Goal: Task Accomplishment & Management: Use online tool/utility

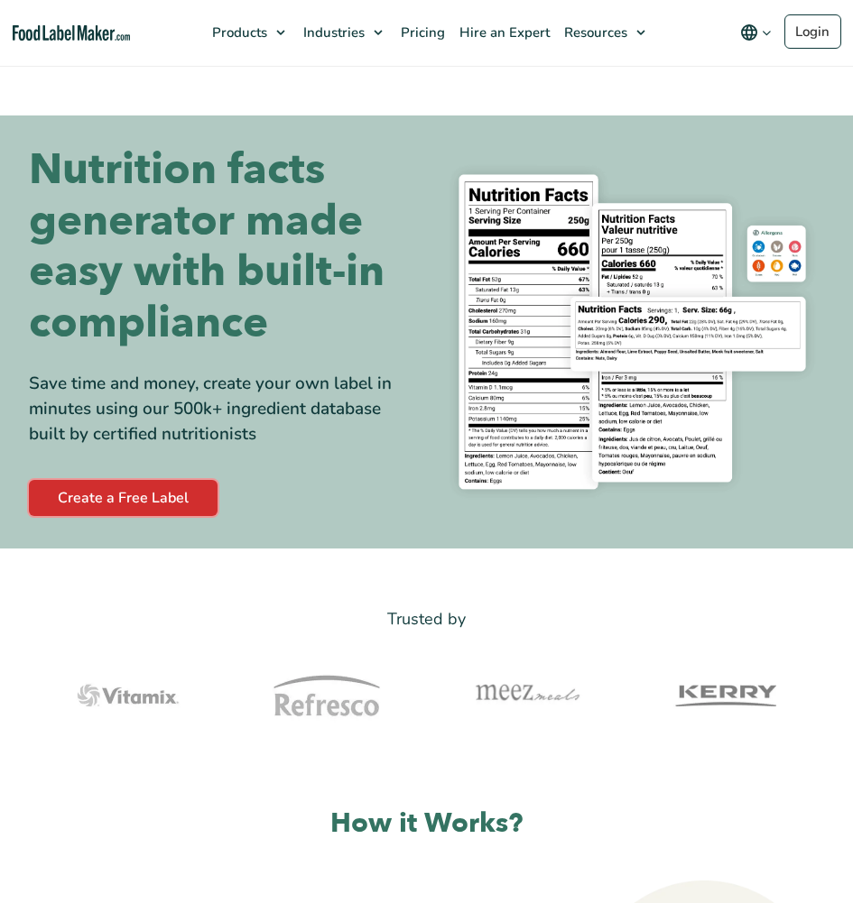
click at [135, 480] on link "Create a Free Label" at bounding box center [123, 498] width 189 height 36
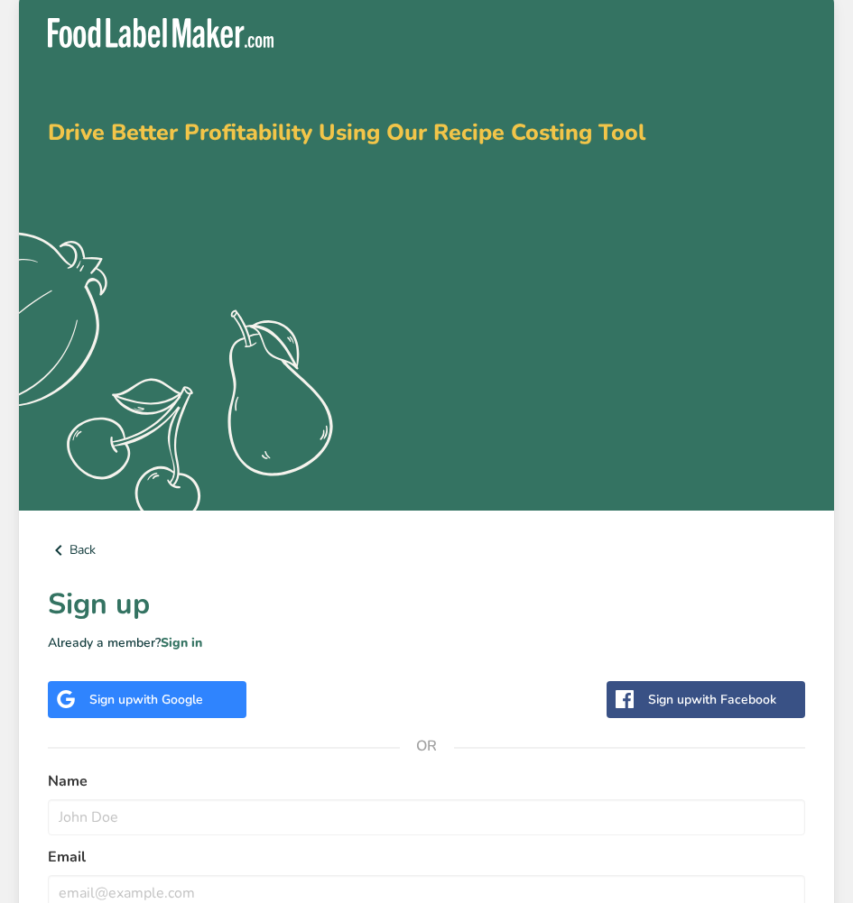
click at [221, 714] on div "Sign up with Google" at bounding box center [147, 699] width 198 height 37
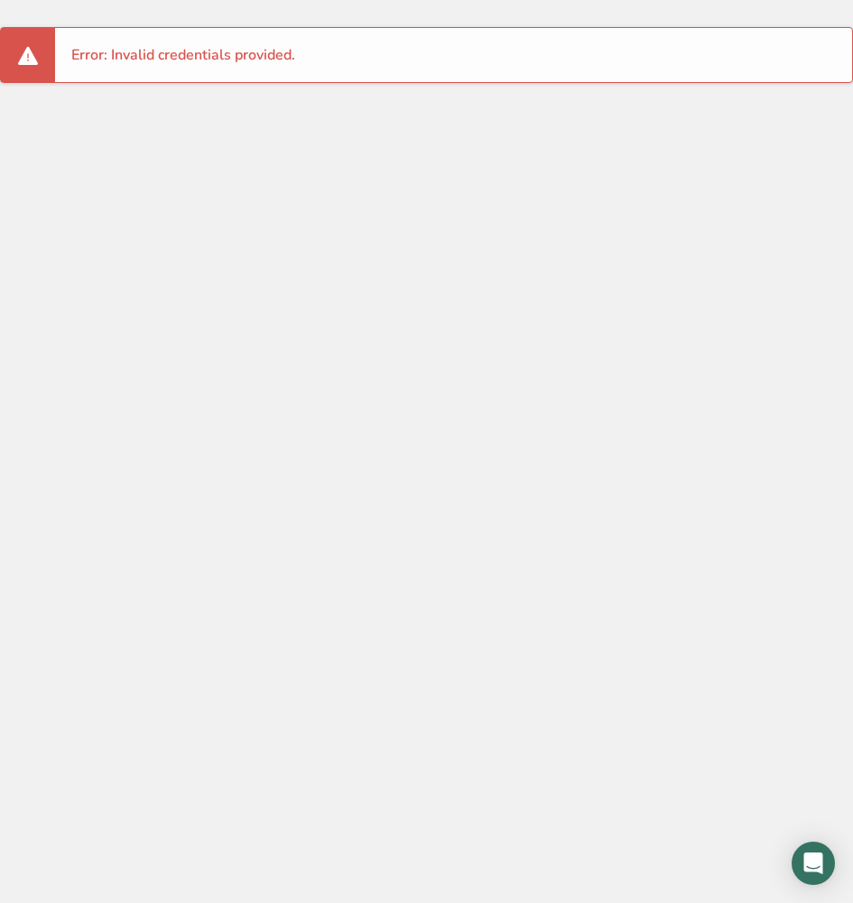
click at [334, 239] on div at bounding box center [426, 451] width 853 height 903
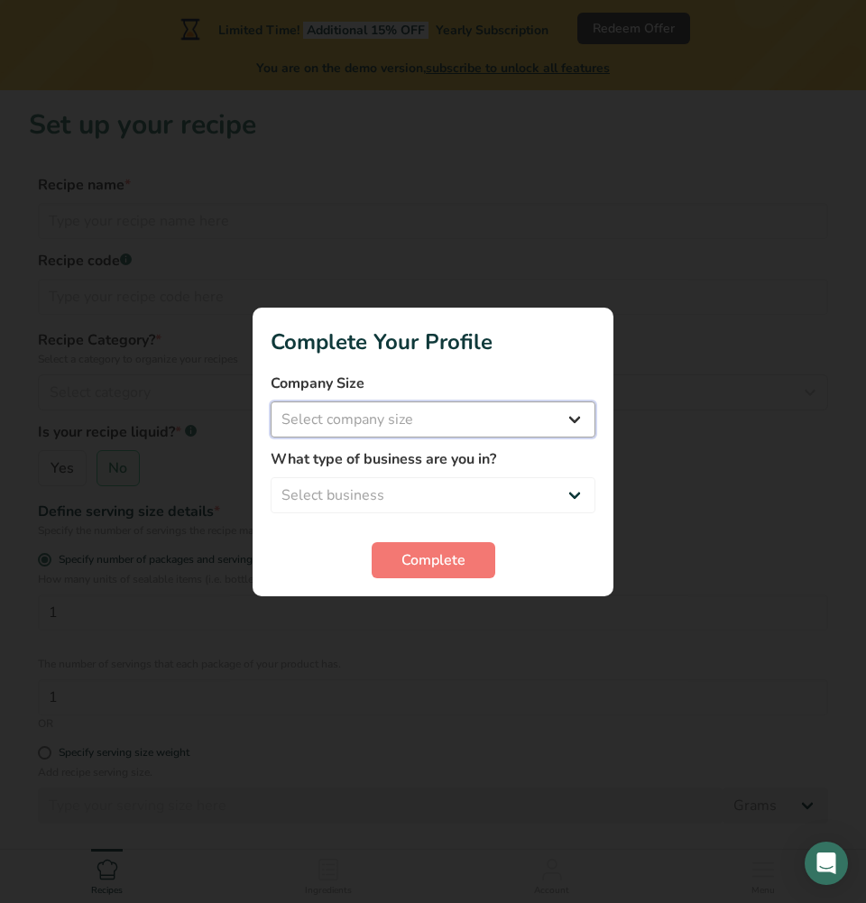
click at [470, 433] on select "Select company size Fewer than 10 Employees 10 to 50 Employees 51 to 500 Employ…" at bounding box center [433, 419] width 325 height 36
select select "1"
click at [271, 401] on select "Select company size Fewer than 10 Employees 10 to 50 Employees 51 to 500 Employ…" at bounding box center [433, 419] width 325 height 36
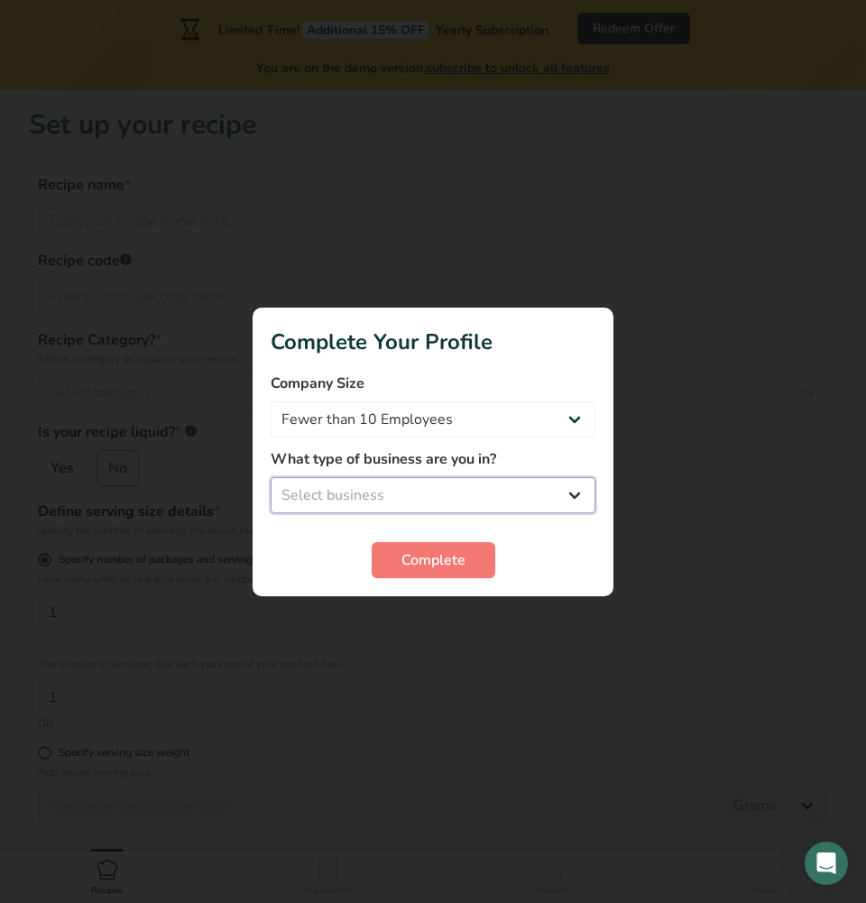
click at [391, 491] on select "Select business Packaged Food Manufacturer Restaurant & Cafe Bakery Meal Plans …" at bounding box center [433, 495] width 325 height 36
select select "6"
click at [271, 477] on select "Select business Packaged Food Manufacturer Restaurant & Cafe Bakery Meal Plans …" at bounding box center [433, 495] width 325 height 36
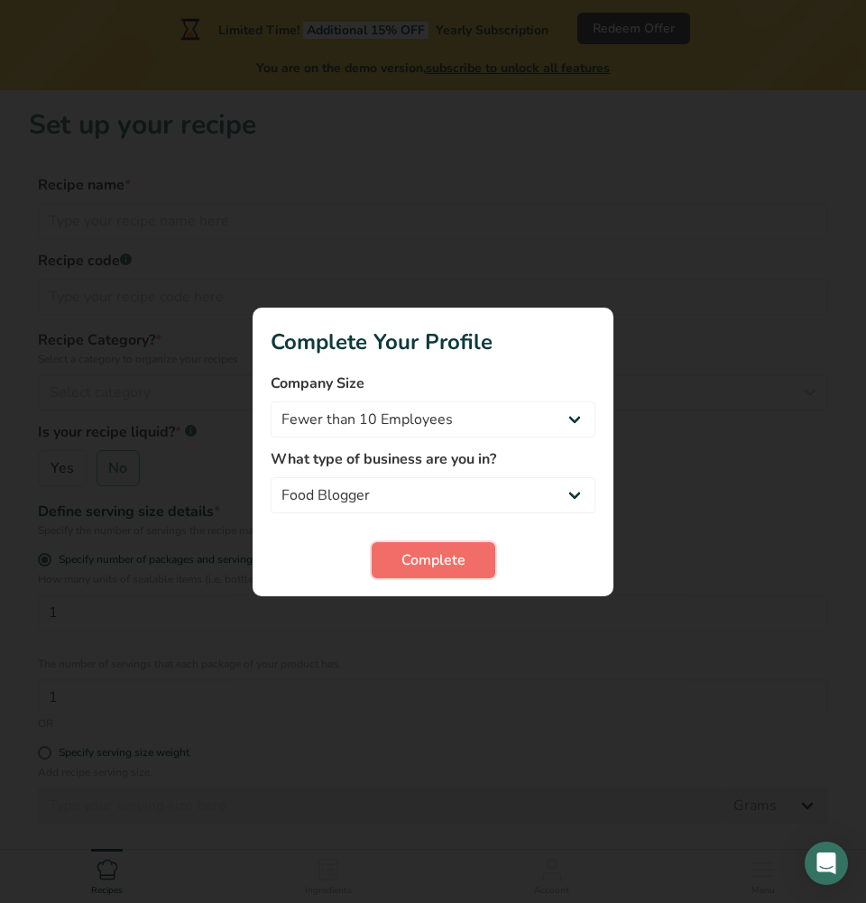
click at [388, 560] on button "Complete" at bounding box center [434, 560] width 124 height 36
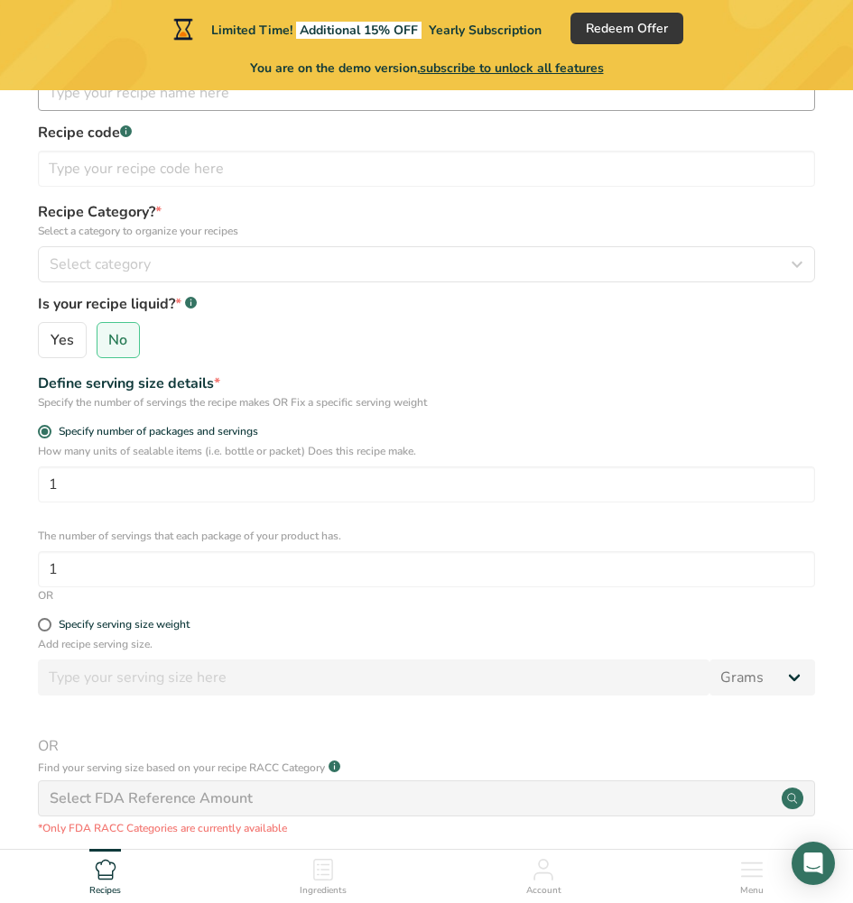
scroll to position [340, 0]
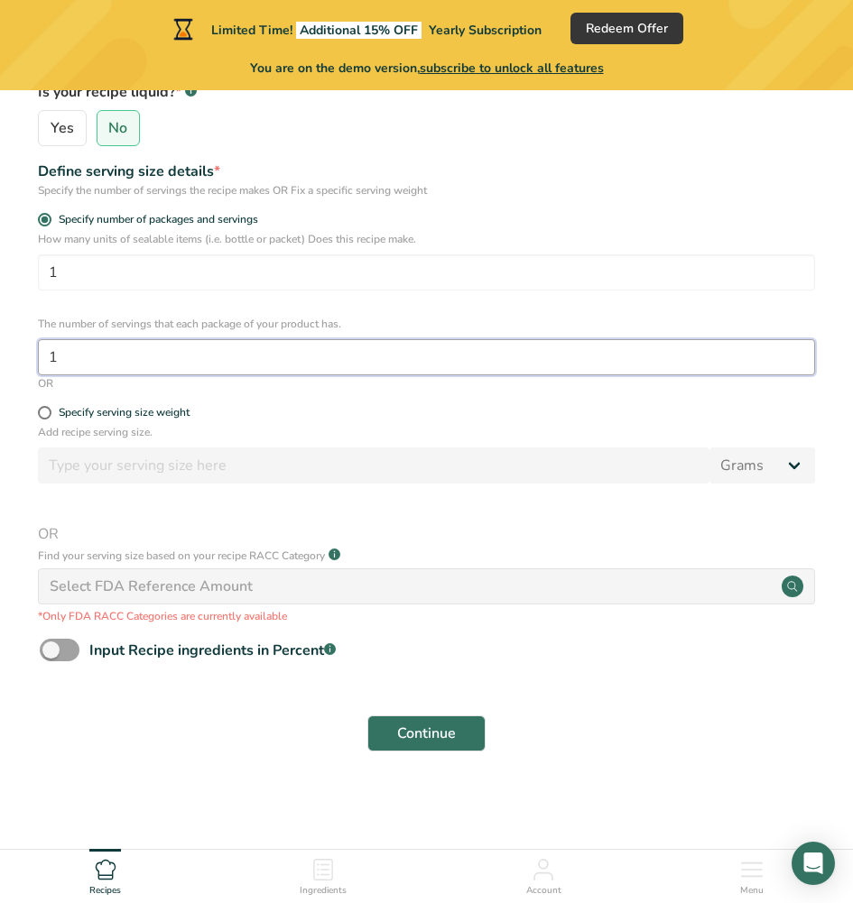
click at [118, 370] on input "1" at bounding box center [426, 357] width 777 height 36
click at [437, 720] on button "Continue" at bounding box center [426, 733] width 118 height 36
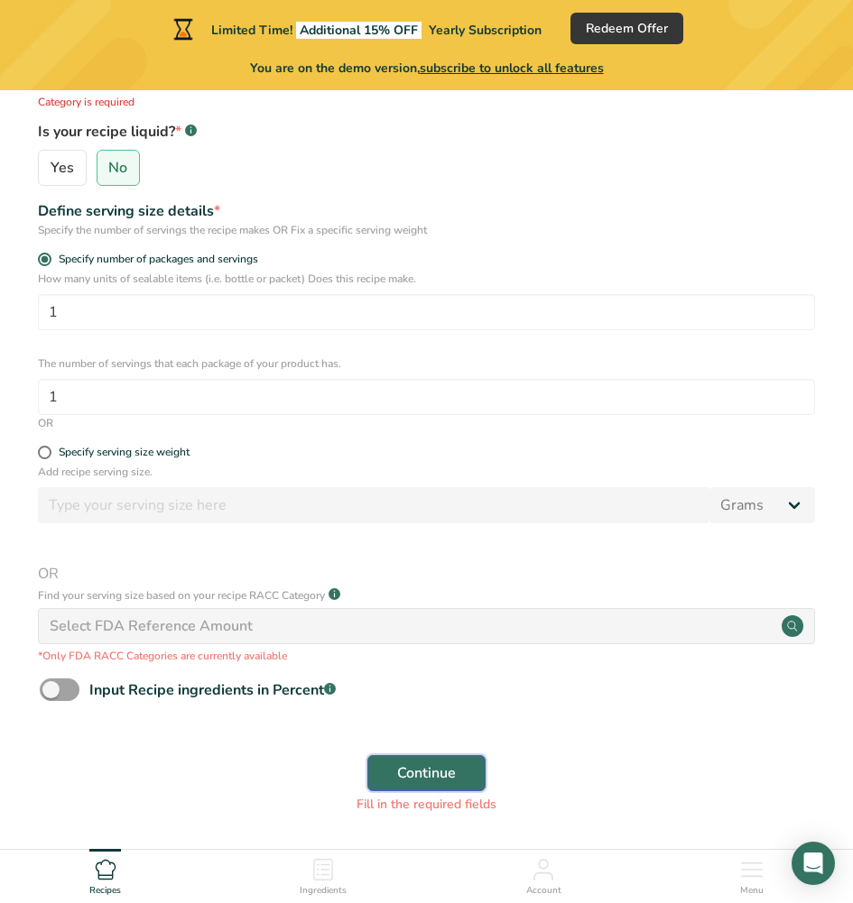
scroll to position [360, 0]
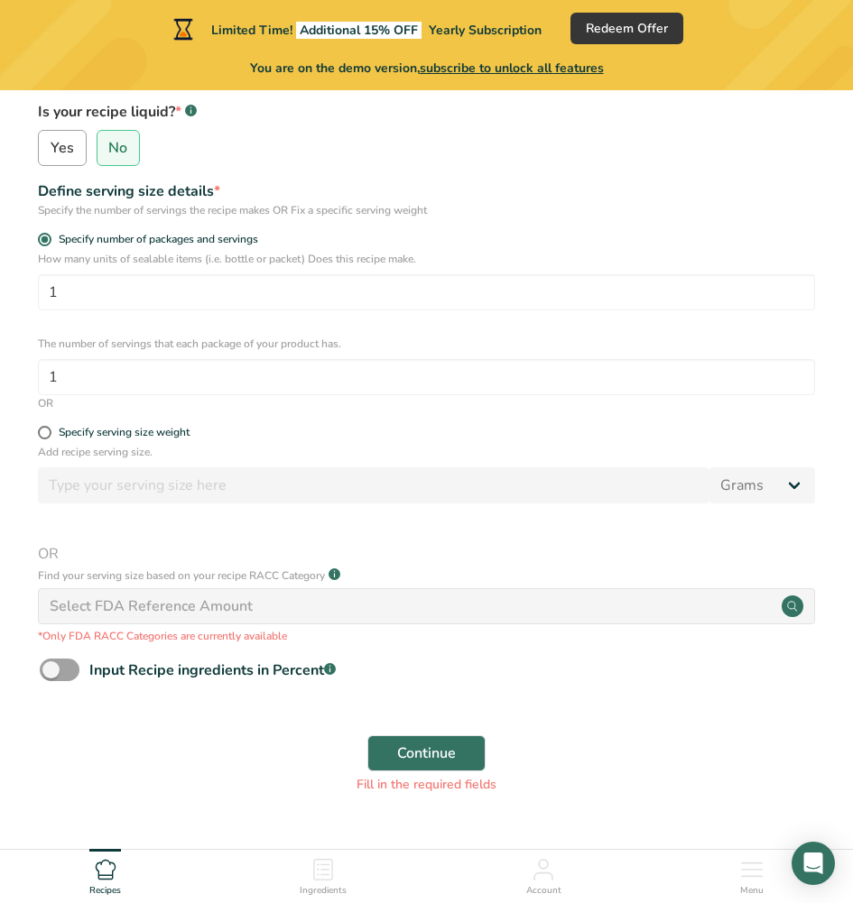
click at [63, 149] on span "Yes" at bounding box center [62, 148] width 23 height 18
click at [51, 149] on input "Yes" at bounding box center [45, 149] width 12 height 12
radio input "true"
radio input "false"
select select "22"
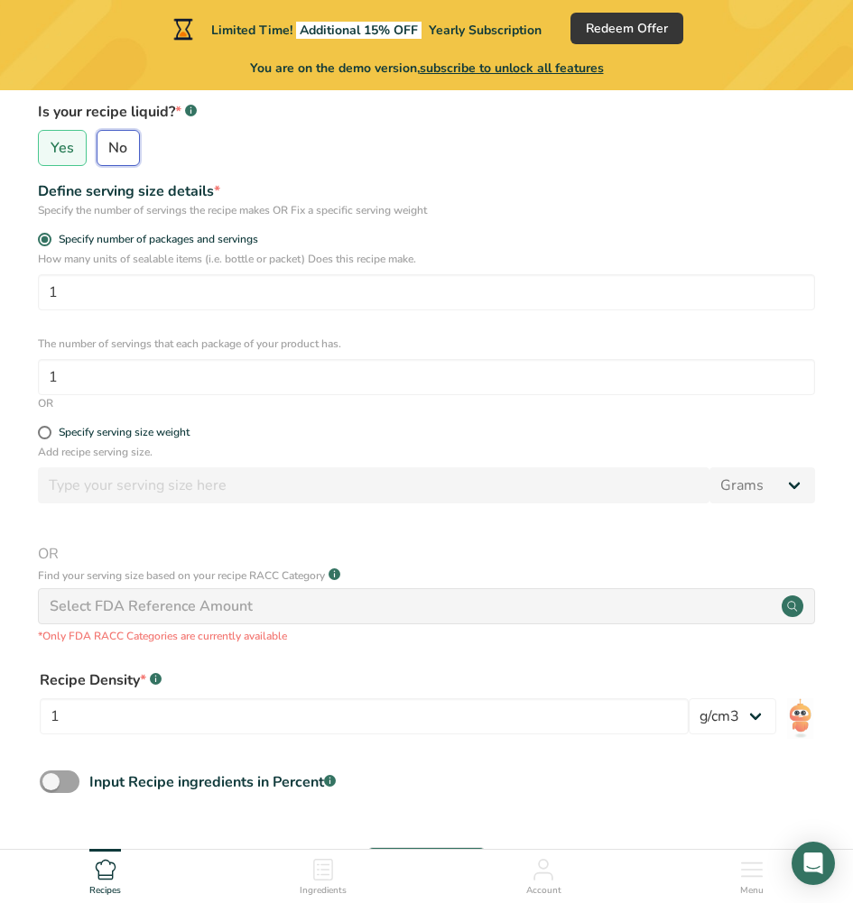
click at [100, 148] on input "No" at bounding box center [103, 149] width 12 height 12
radio input "true"
radio input "false"
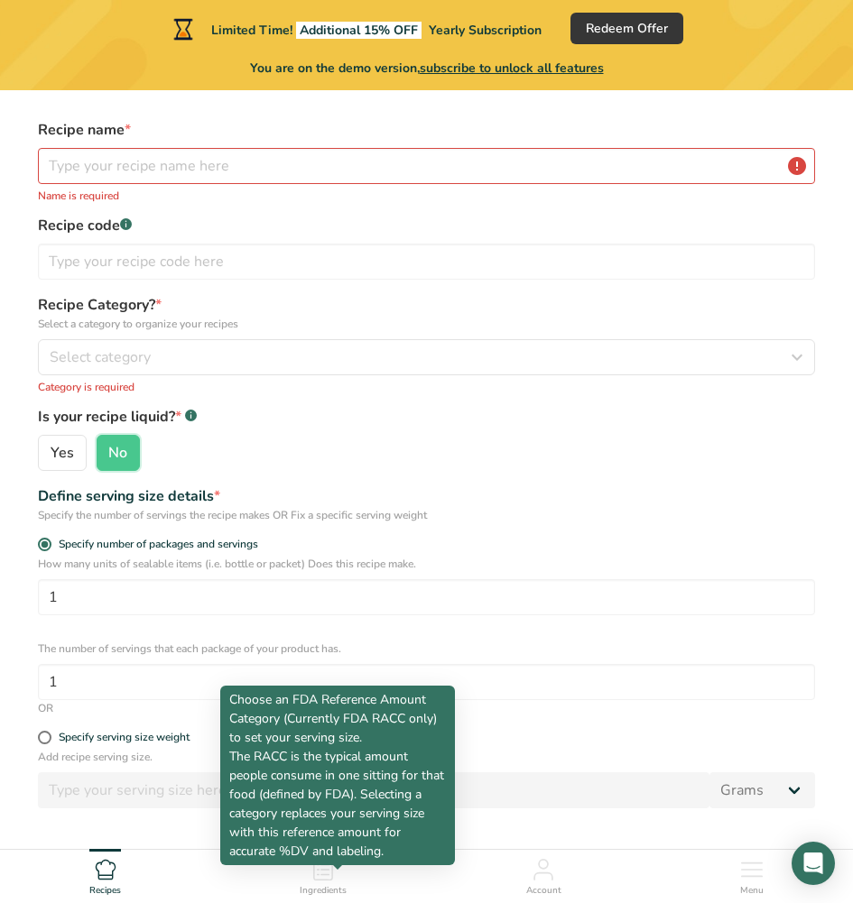
scroll to position [0, 0]
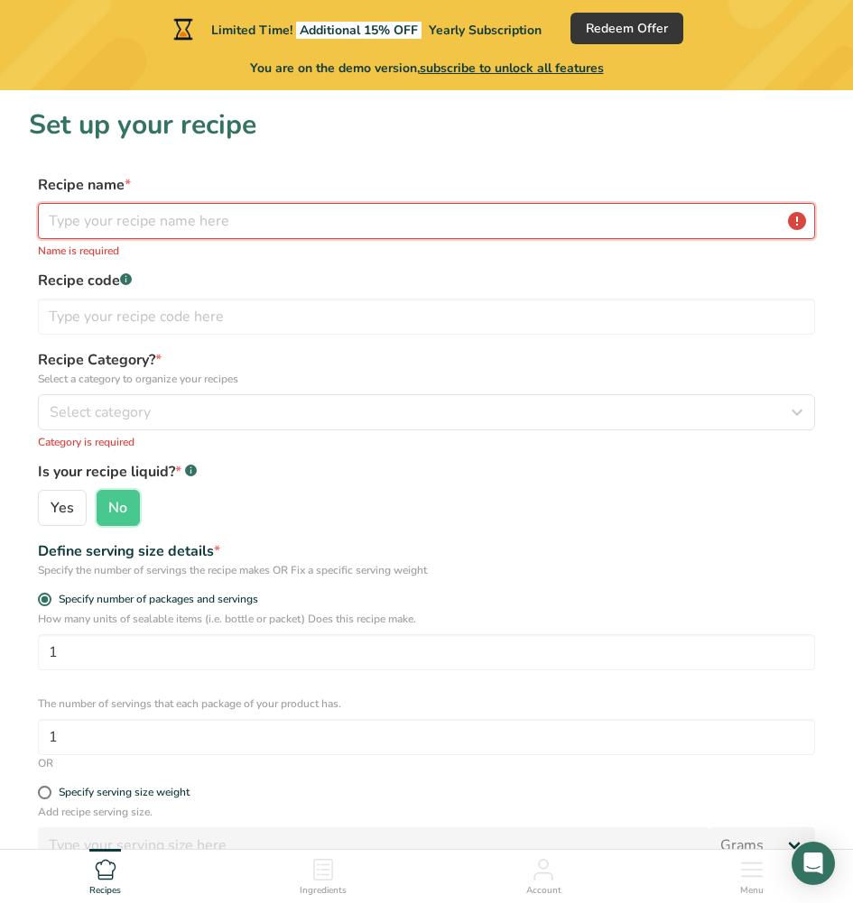
click at [149, 217] on input "text" at bounding box center [426, 221] width 777 height 36
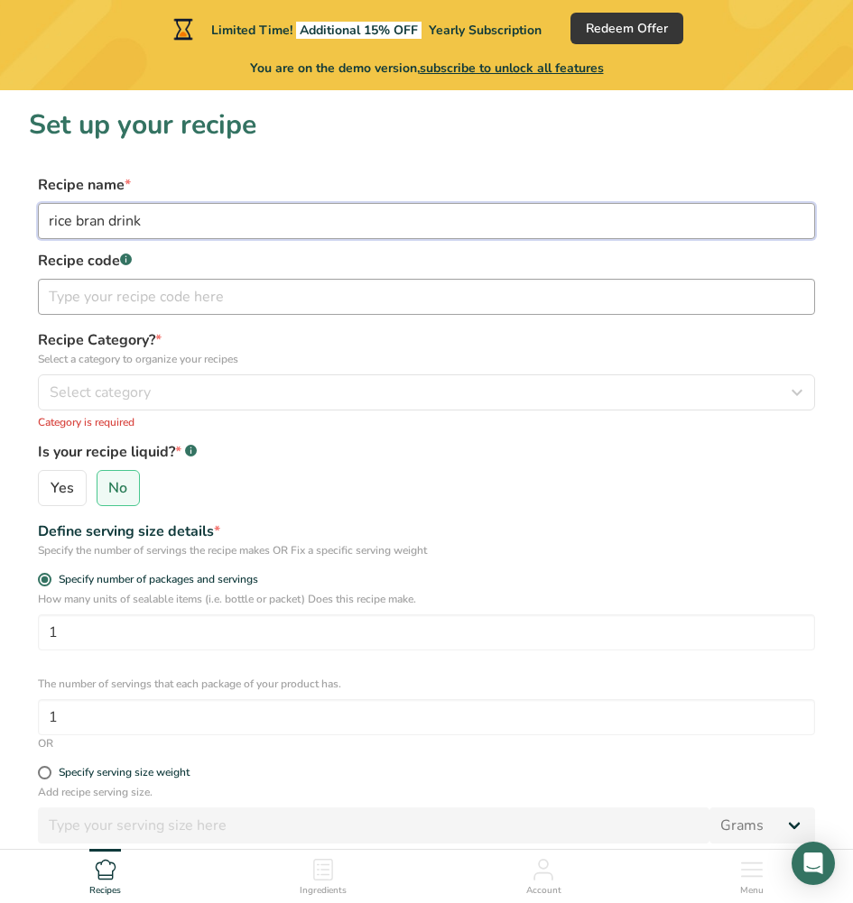
type input "rice bran drink"
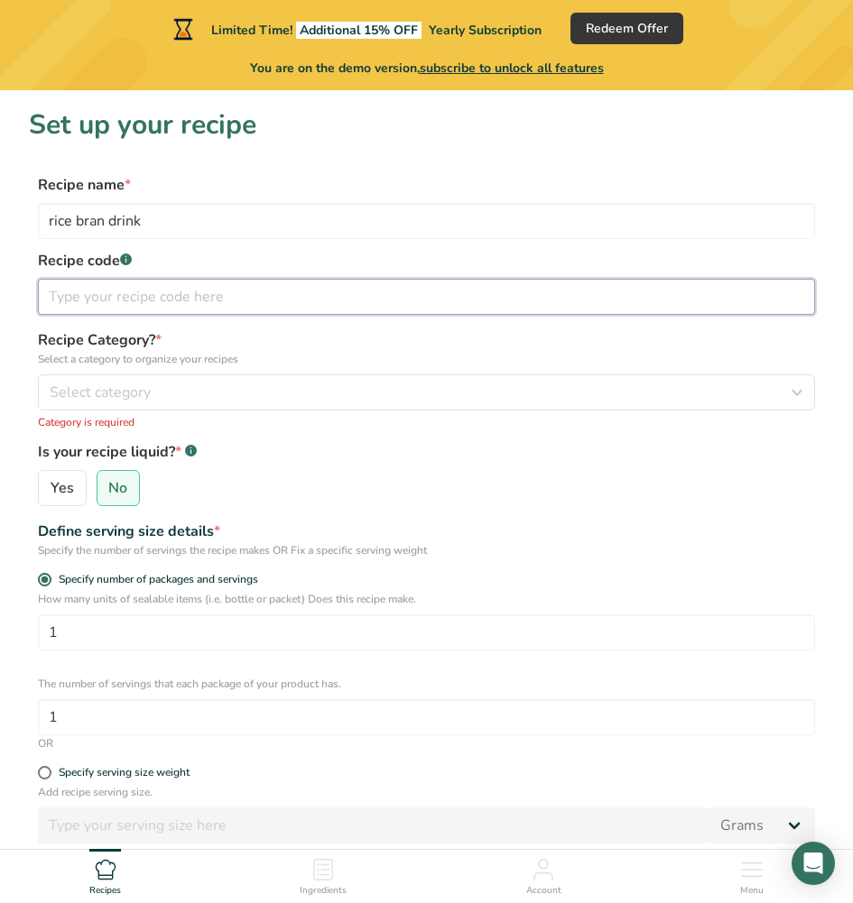
click at [178, 283] on input "text" at bounding box center [426, 297] width 777 height 36
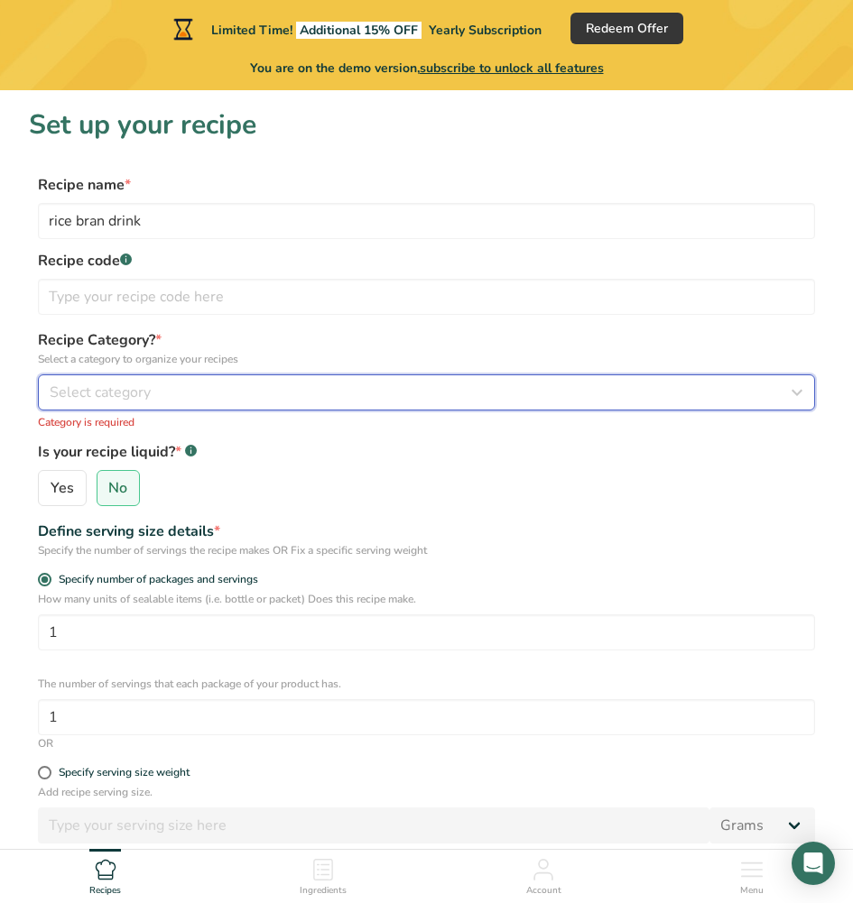
click at [200, 386] on div "Select category" at bounding box center [421, 393] width 742 height 22
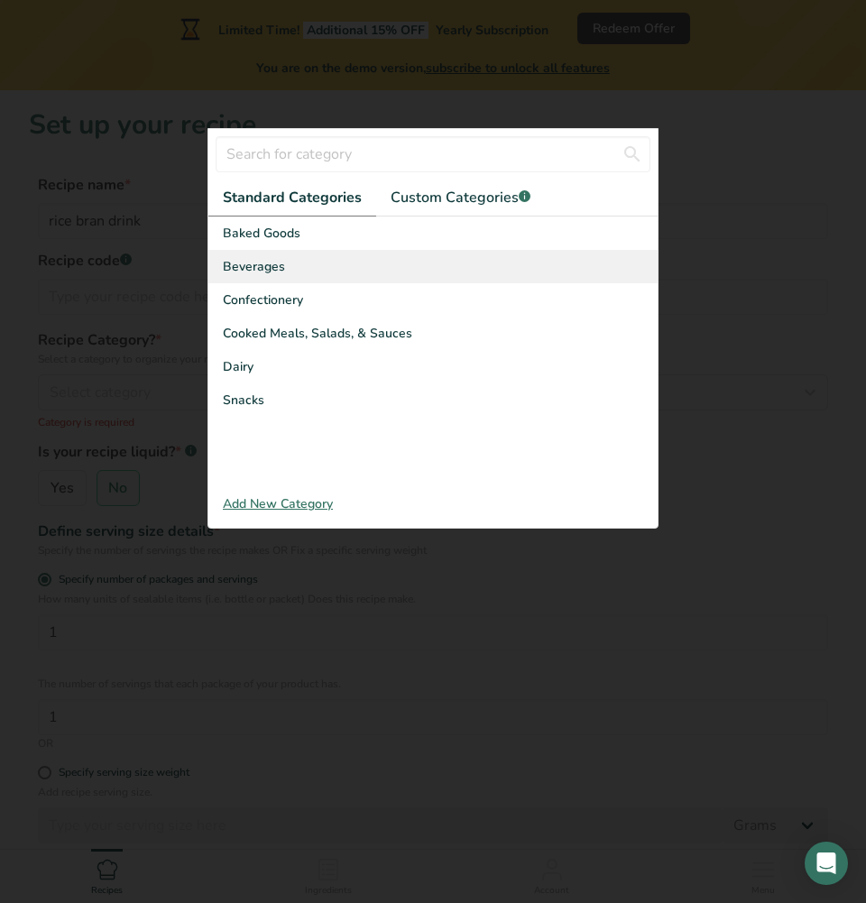
click at [323, 271] on div "Beverages" at bounding box center [432, 266] width 449 height 33
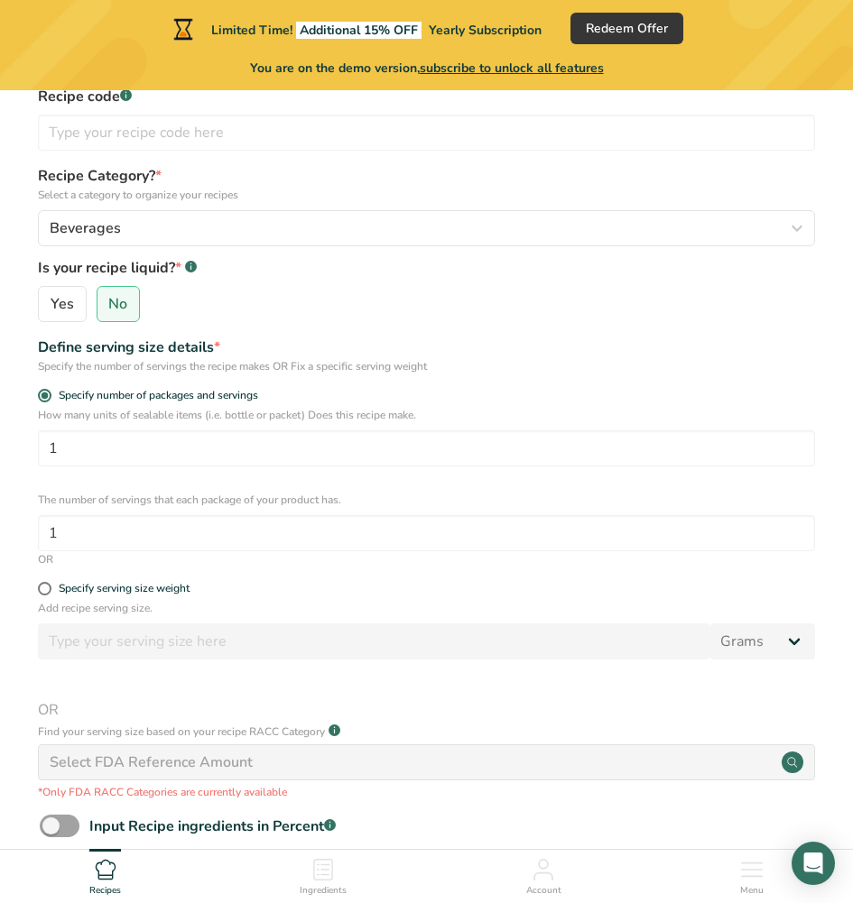
scroll to position [361, 0]
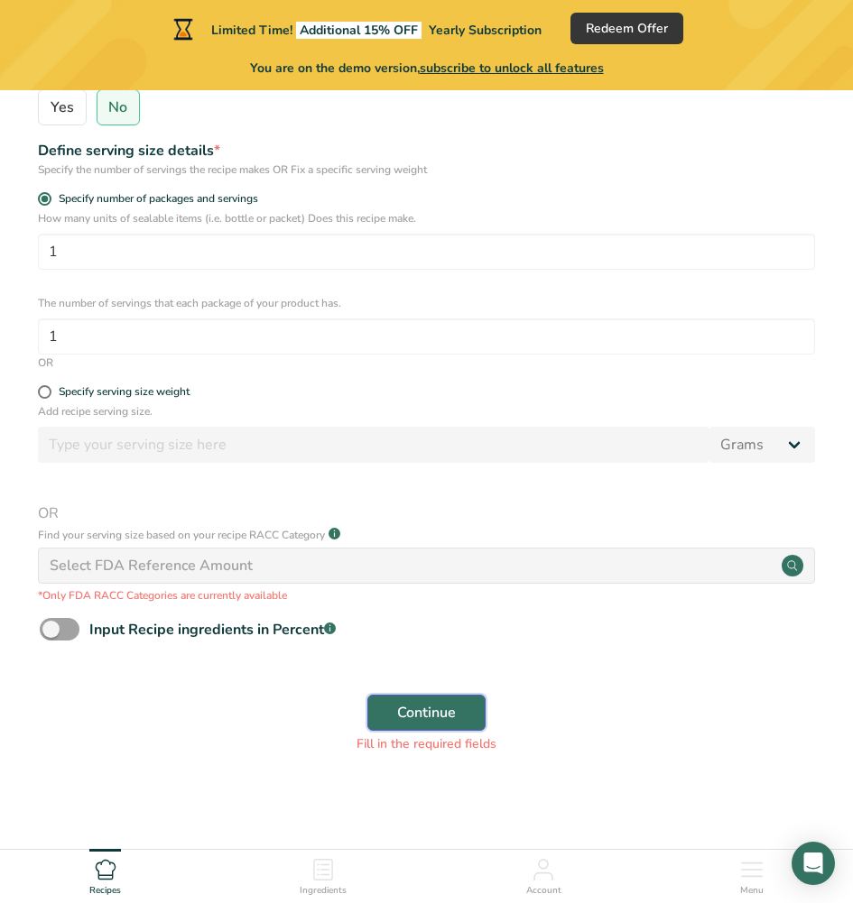
click at [422, 709] on span "Continue" at bounding box center [426, 713] width 59 height 22
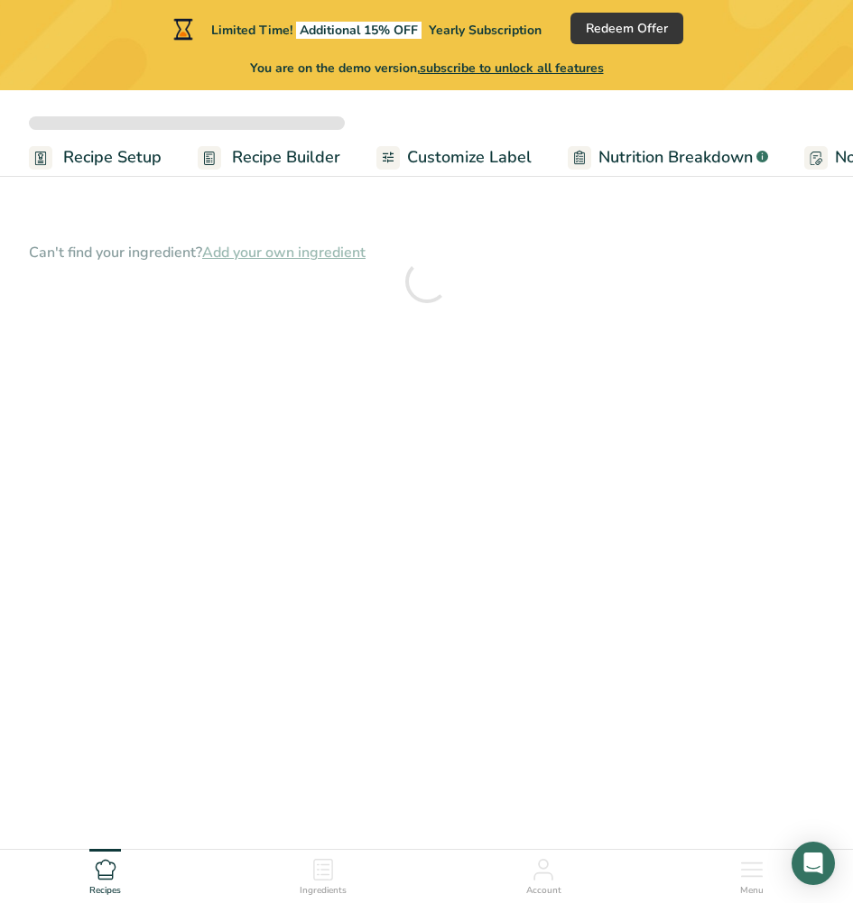
click at [463, 152] on span "Customize Label" at bounding box center [469, 157] width 124 height 24
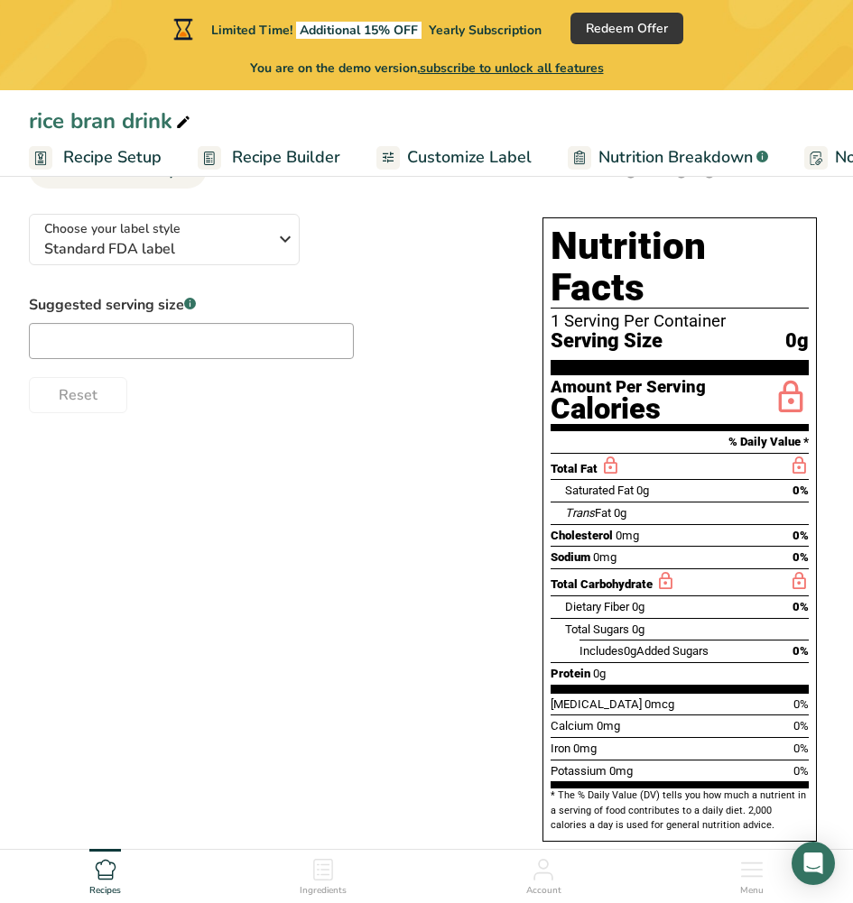
scroll to position [116, 0]
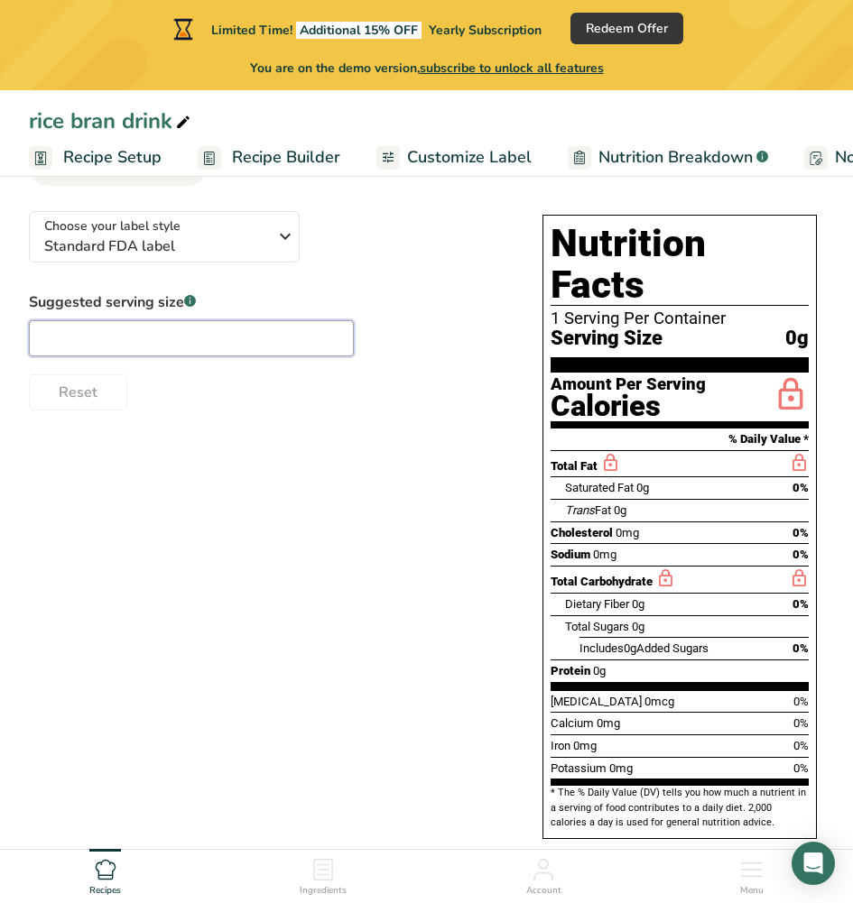
click at [230, 325] on input "text" at bounding box center [191, 338] width 325 height 36
click at [223, 355] on input "text" at bounding box center [191, 338] width 325 height 36
type input "30"
click at [779, 327] on span "30 (0g)" at bounding box center [775, 338] width 66 height 23
click at [787, 327] on span "30 (0g)" at bounding box center [775, 338] width 66 height 23
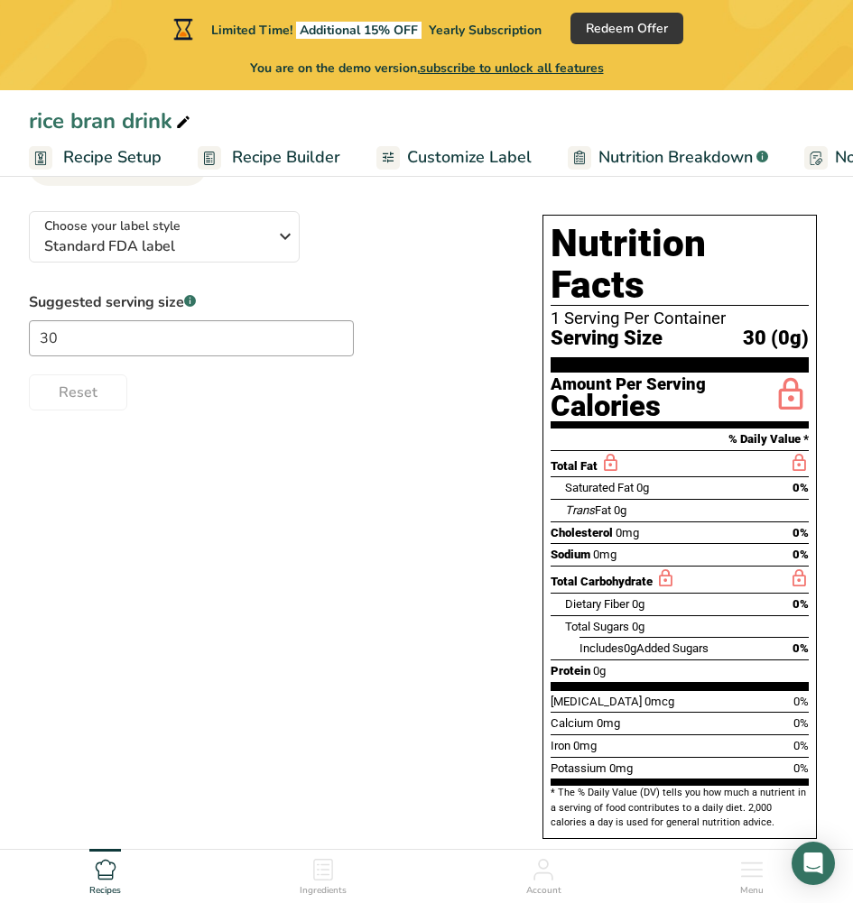
drag, startPoint x: 150, startPoint y: 364, endPoint x: 112, endPoint y: 358, distance: 38.4
click at [149, 364] on div "Suggested serving size .a-a{fill:#347362;}.b-a{fill:#fff;} 30 Reset" at bounding box center [267, 350] width 477 height 119
click at [40, 346] on input "30" at bounding box center [191, 338] width 325 height 36
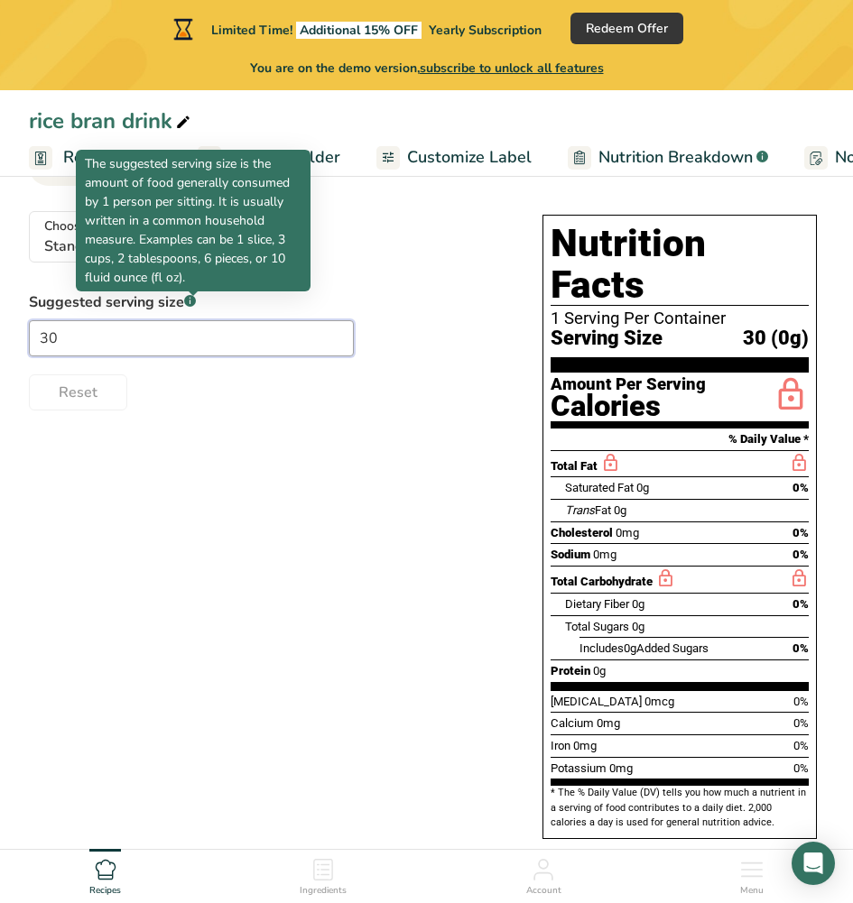
click at [175, 334] on input "30" at bounding box center [191, 338] width 325 height 36
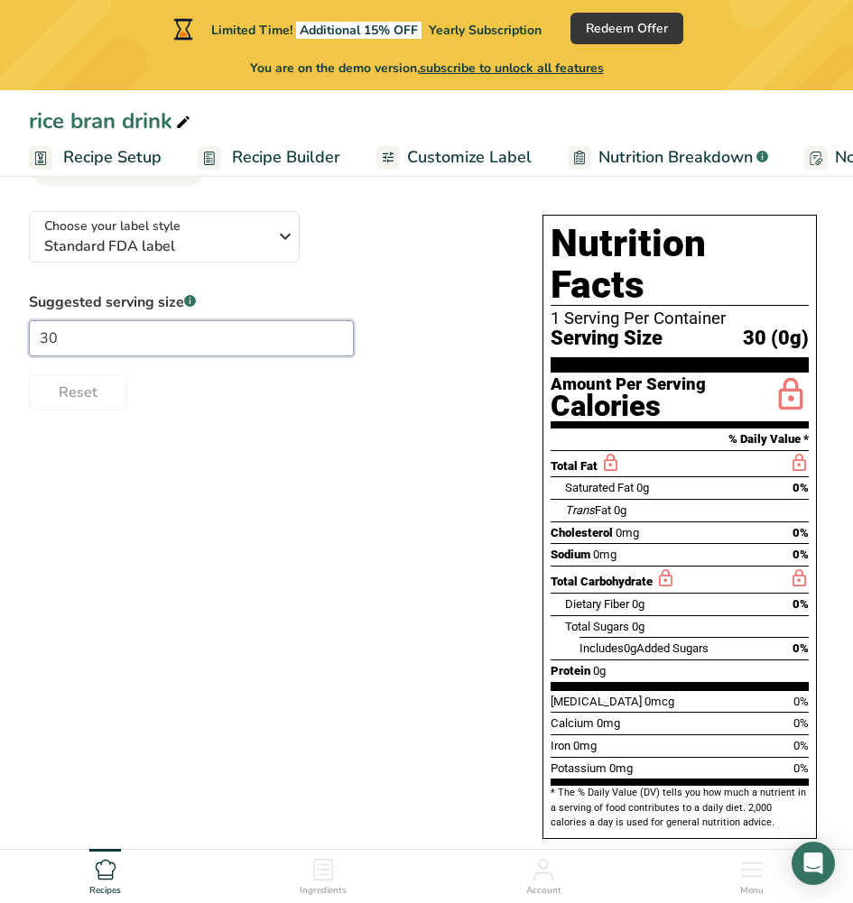
drag, startPoint x: 152, startPoint y: 334, endPoint x: 0, endPoint y: 315, distance: 153.6
click at [0, 315] on section "Customize your label Save Download Choose what to show on your downloaded label…" at bounding box center [426, 477] width 853 height 818
type input "1"
click at [142, 353] on input "text" at bounding box center [191, 338] width 325 height 36
type input "30"
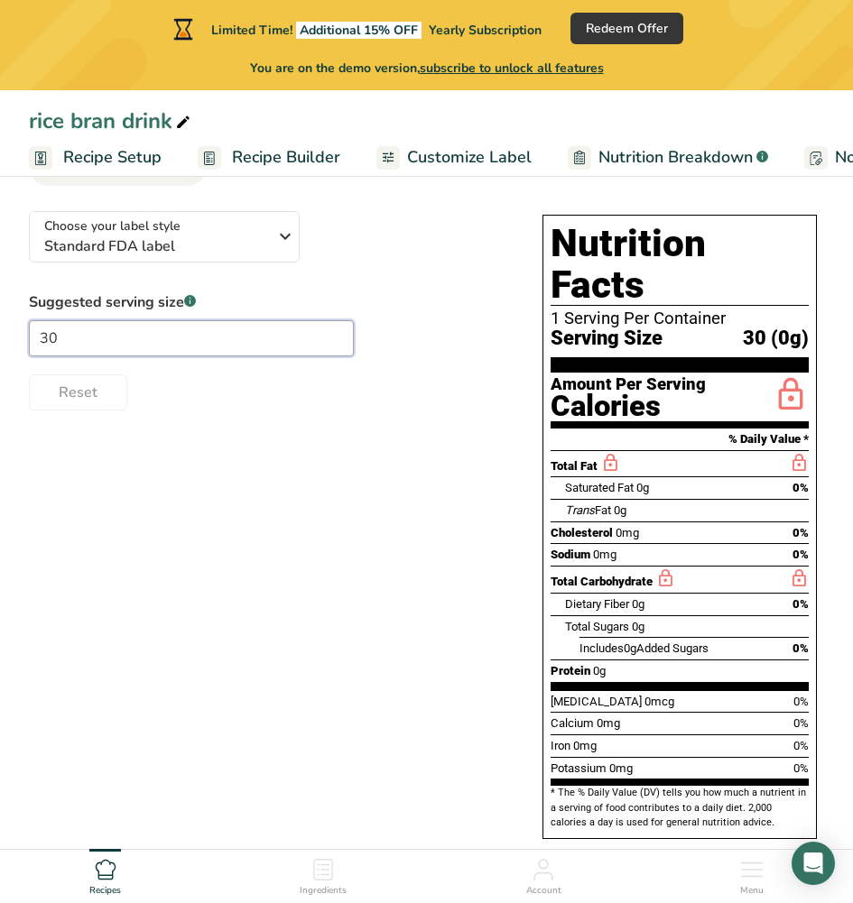
click at [102, 349] on input "30" at bounding box center [191, 338] width 325 height 36
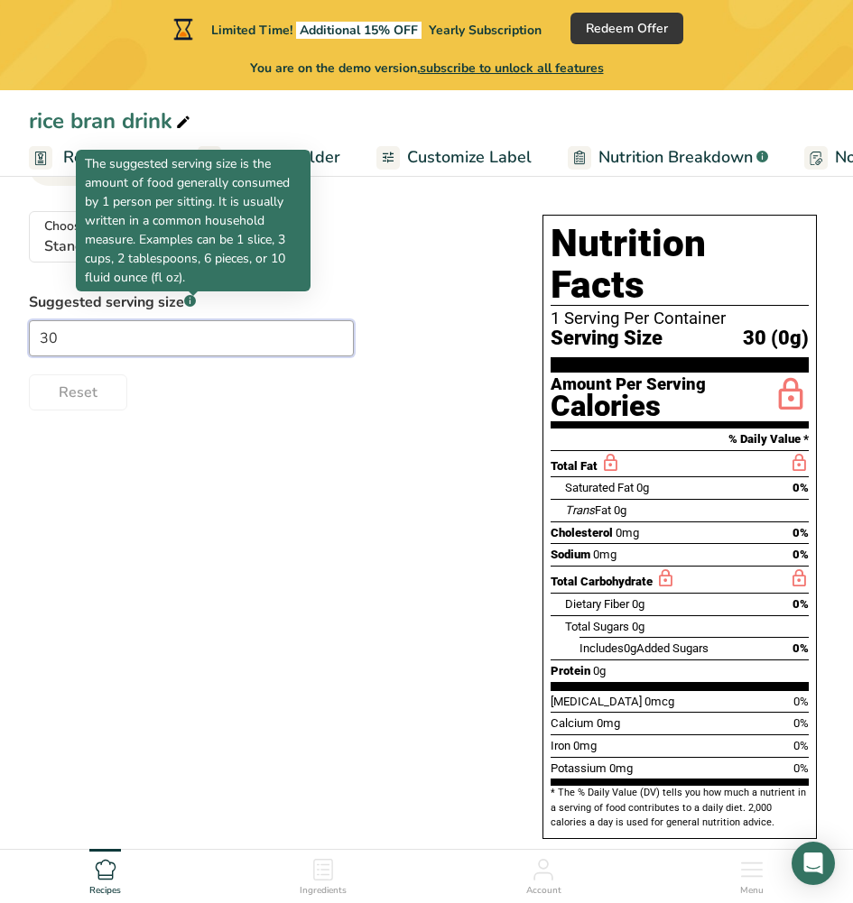
click at [217, 347] on input "30" at bounding box center [191, 338] width 325 height 36
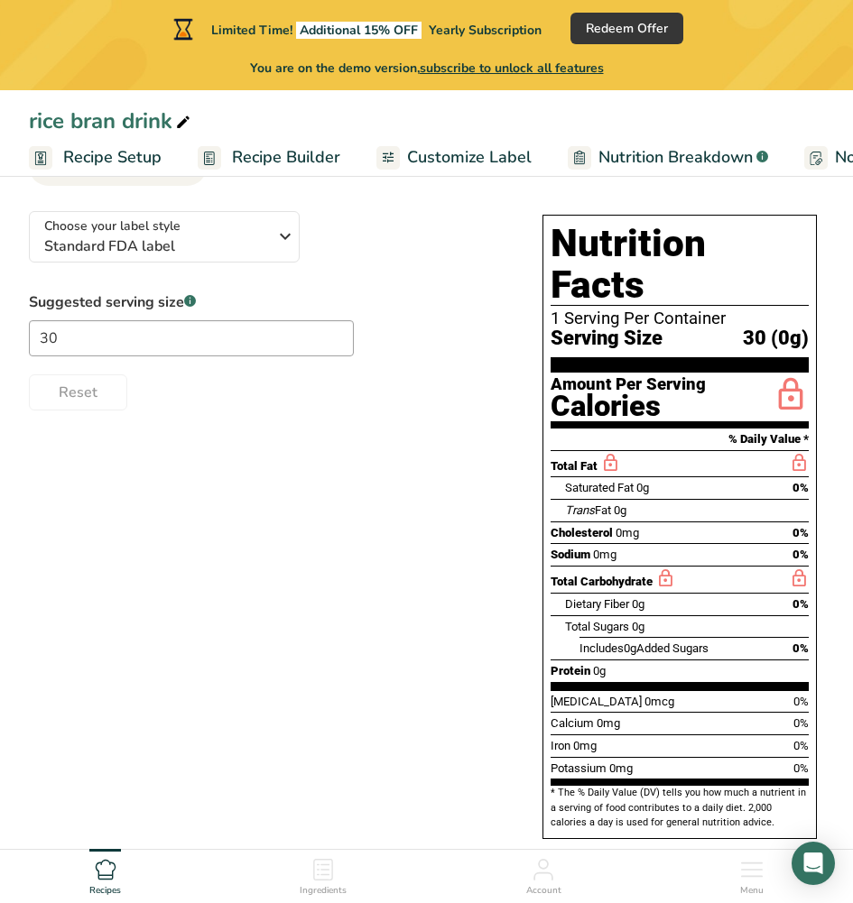
click at [437, 153] on span "Customize Label" at bounding box center [469, 157] width 124 height 24
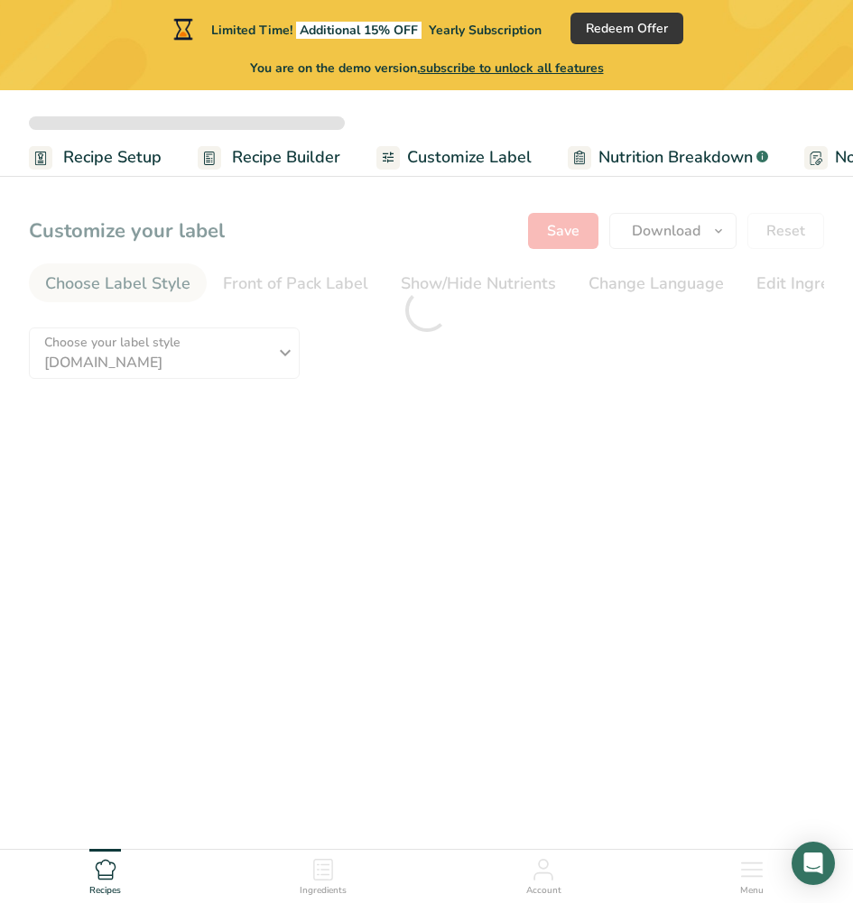
click at [486, 151] on span "Customize Label" at bounding box center [469, 157] width 124 height 24
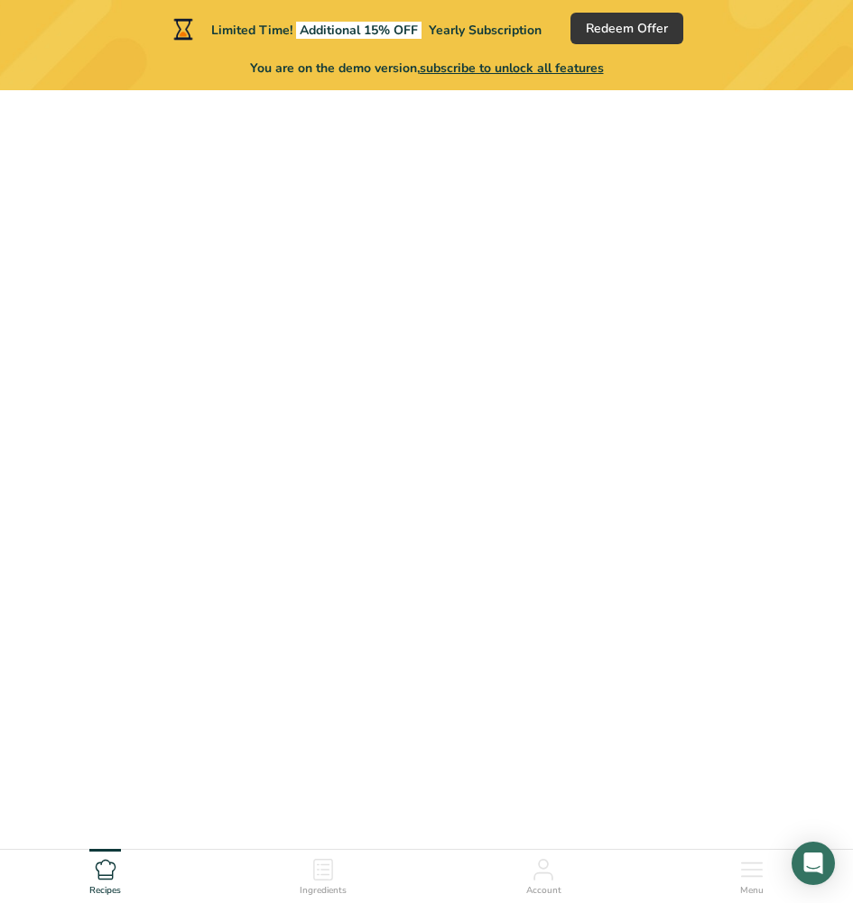
scroll to position [0, 271]
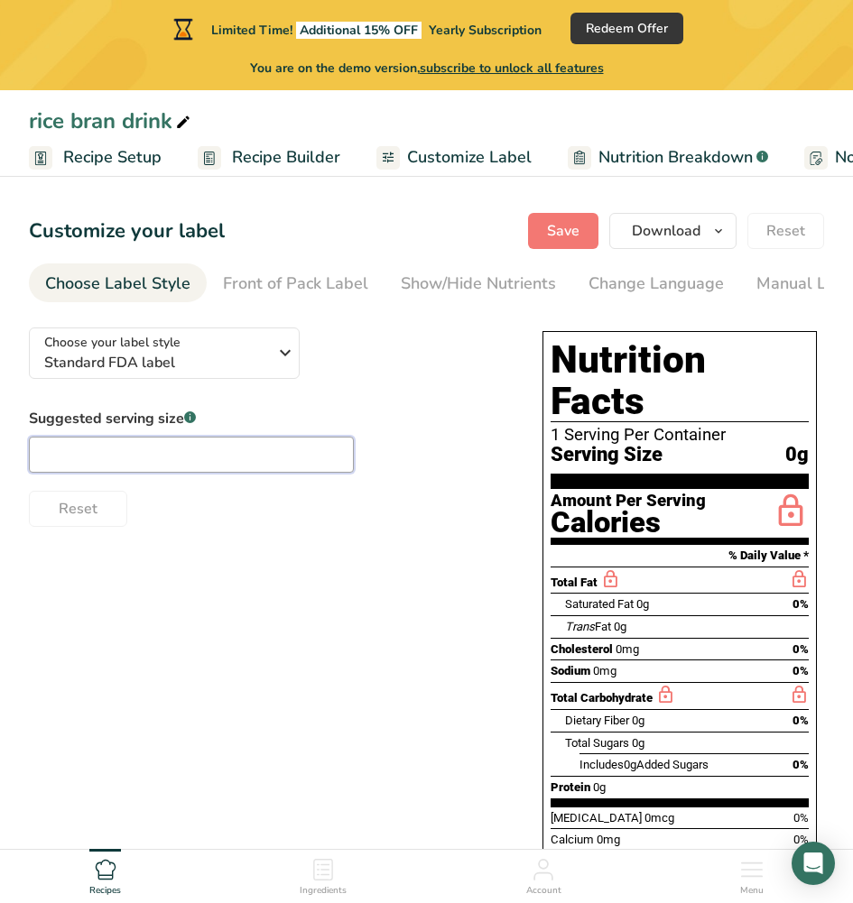
click at [308, 451] on input "text" at bounding box center [191, 455] width 325 height 36
type input "30"
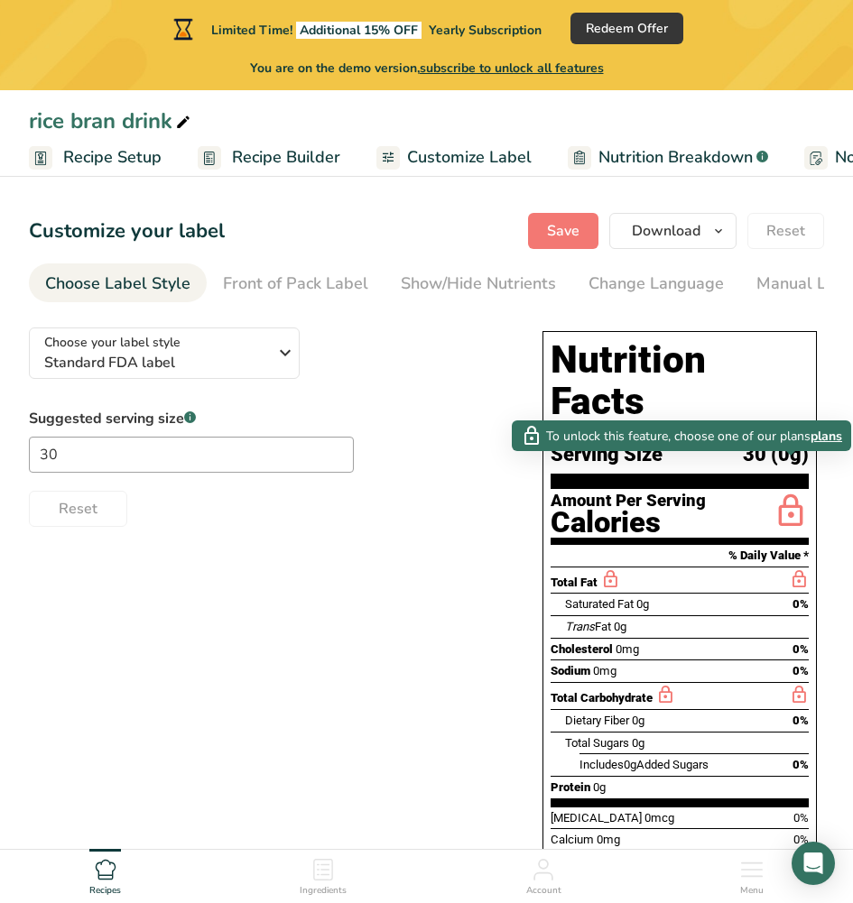
click at [781, 491] on icon at bounding box center [790, 512] width 36 height 42
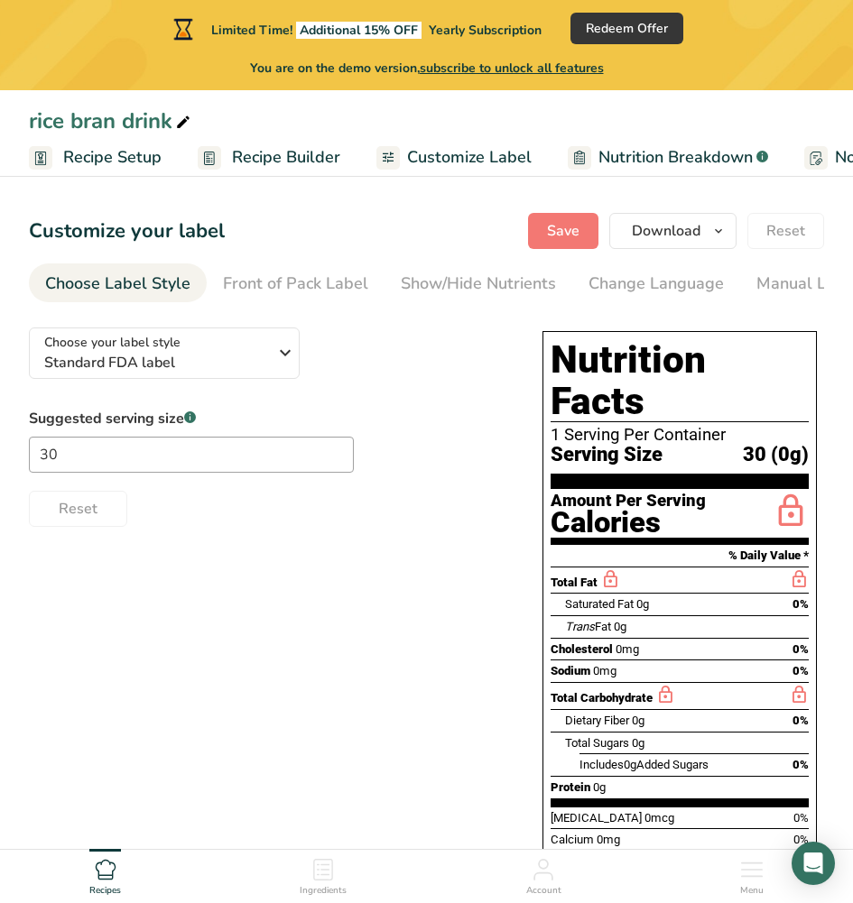
click at [788, 491] on icon at bounding box center [790, 512] width 36 height 42
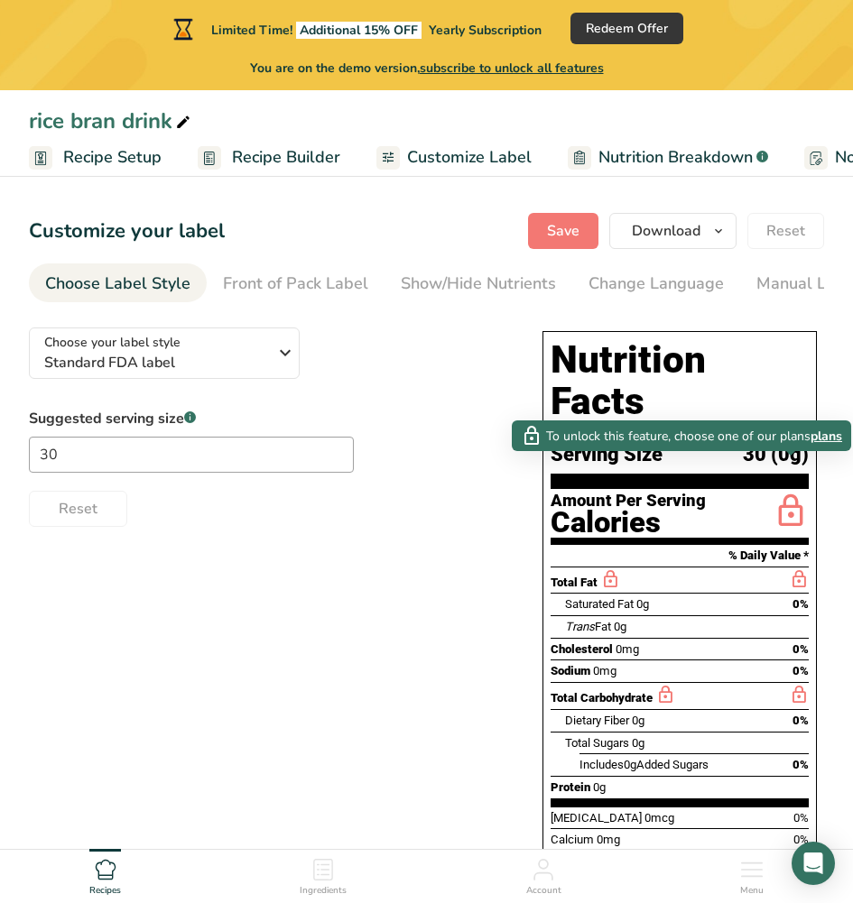
click at [831, 436] on span "plans" at bounding box center [826, 436] width 32 height 19
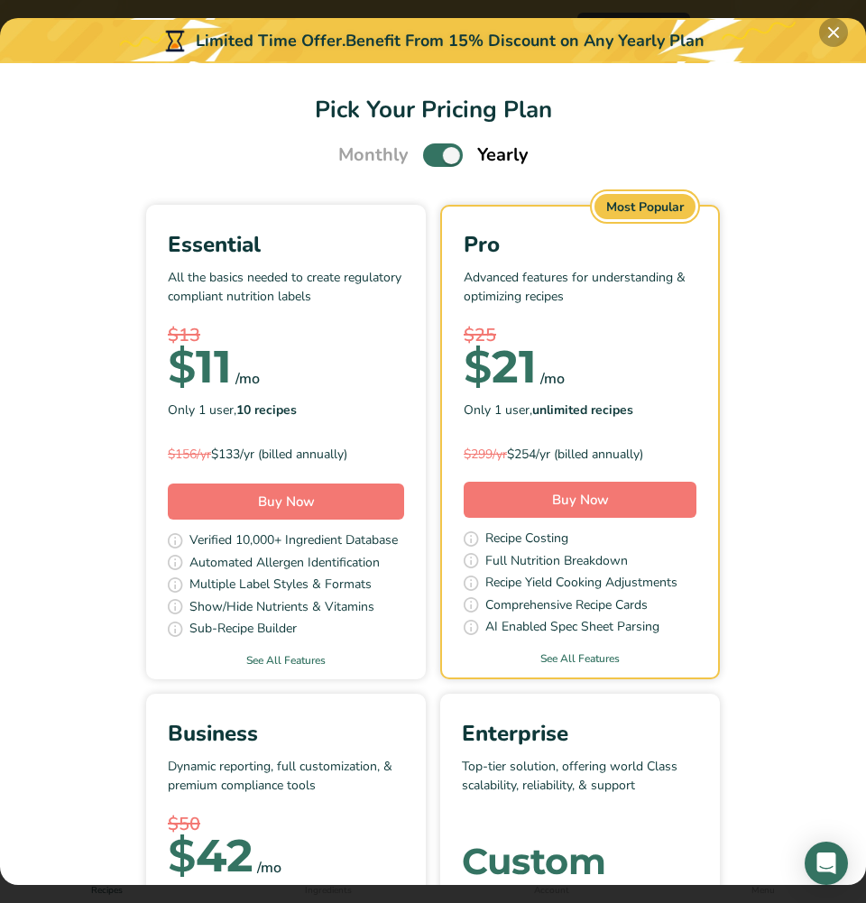
click at [834, 32] on button "Pick Your Pricing Plan Modal" at bounding box center [833, 32] width 29 height 29
